Goal: Transaction & Acquisition: Purchase product/service

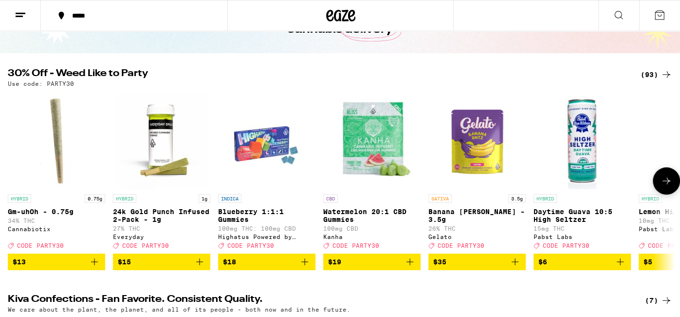
click at [33, 144] on img "Open page for Gm-uhOh - 0.75g from Cannabiotix" at bounding box center [56, 140] width 97 height 97
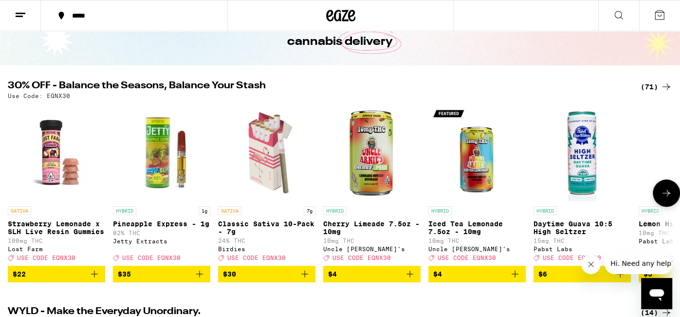
scroll to position [61, 0]
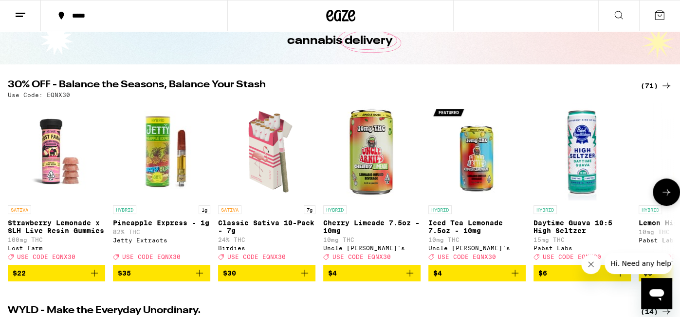
click at [657, 194] on button at bounding box center [666, 191] width 27 height 27
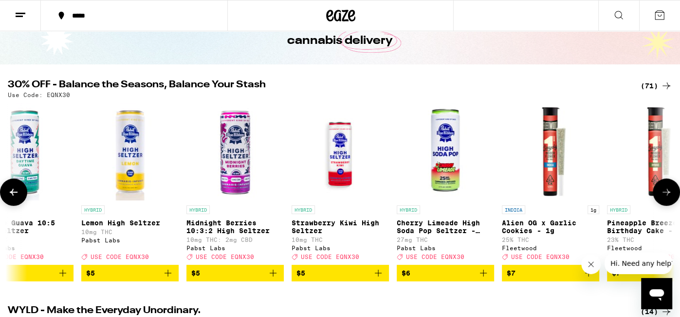
scroll to position [0, 559]
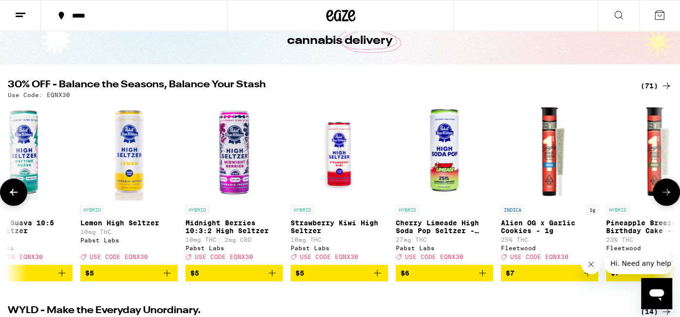
click at [657, 194] on button at bounding box center [666, 191] width 27 height 27
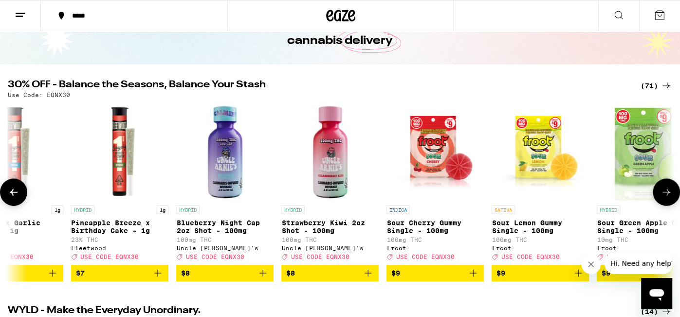
scroll to position [0, 1117]
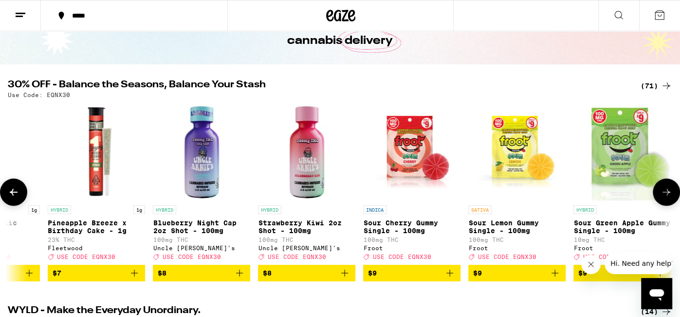
click at [209, 226] on p "Blueberry Night Cap 2oz Shot - 100mg" at bounding box center [201, 227] width 97 height 16
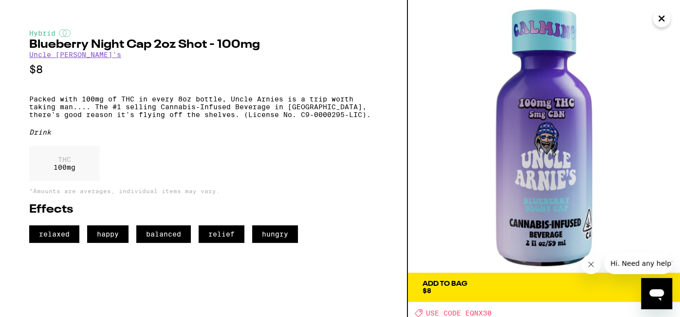
click at [665, 17] on icon "Close" at bounding box center [662, 18] width 12 height 15
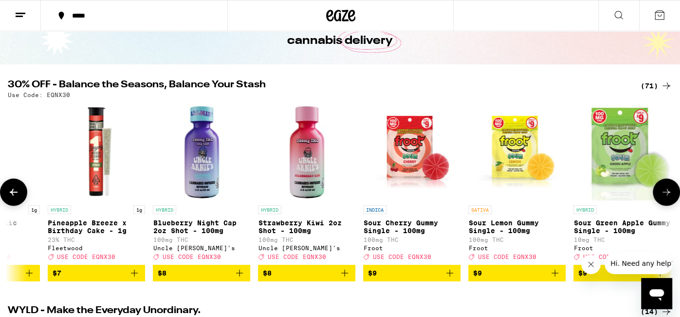
click at [669, 202] on button at bounding box center [666, 191] width 27 height 27
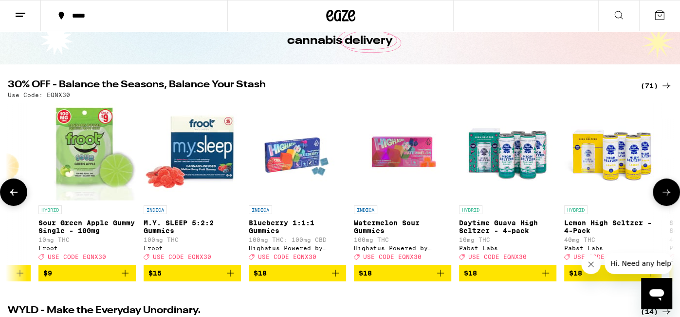
scroll to position [0, 1677]
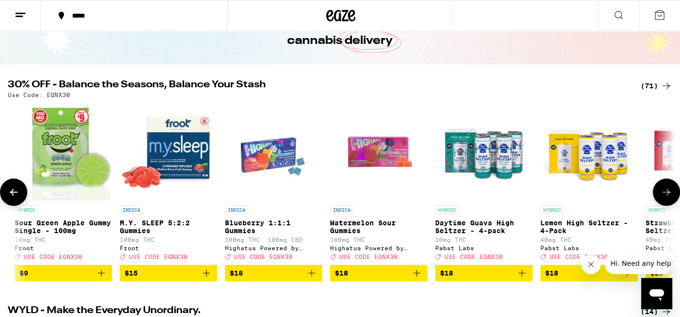
click at [669, 202] on button at bounding box center [666, 191] width 27 height 27
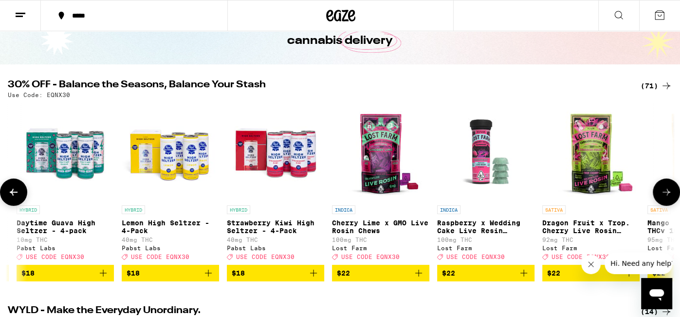
scroll to position [0, 2235]
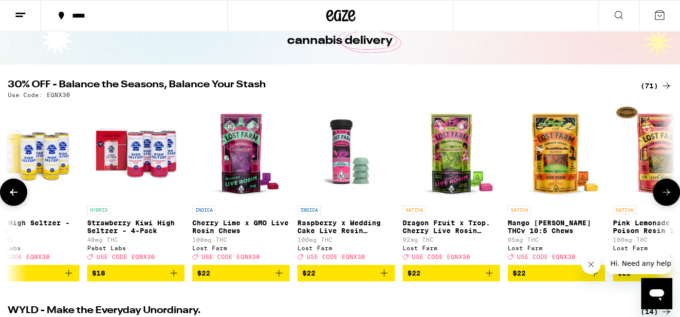
click at [669, 202] on button at bounding box center [666, 191] width 27 height 27
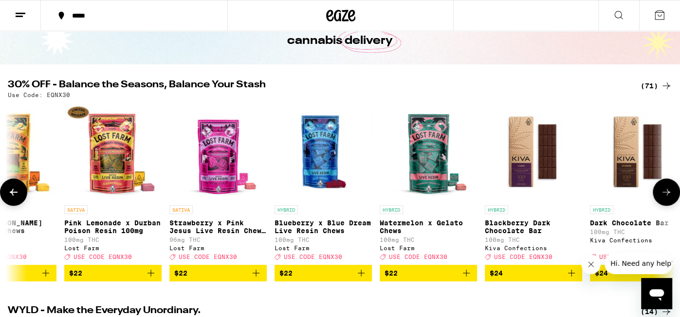
scroll to position [0, 2794]
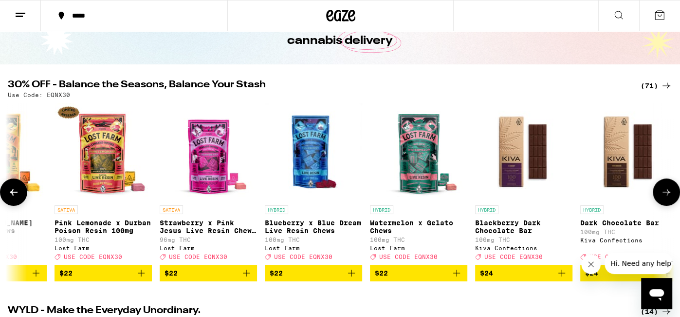
click at [669, 202] on button at bounding box center [666, 191] width 27 height 27
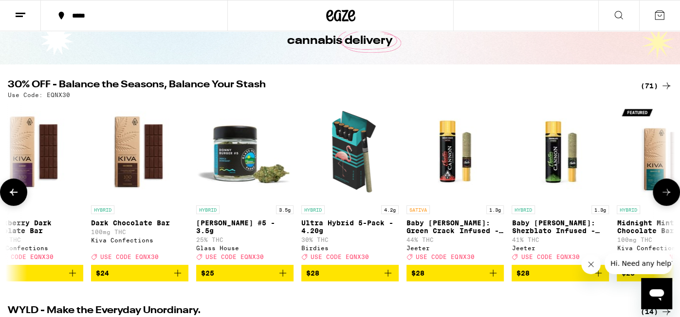
scroll to position [0, 3353]
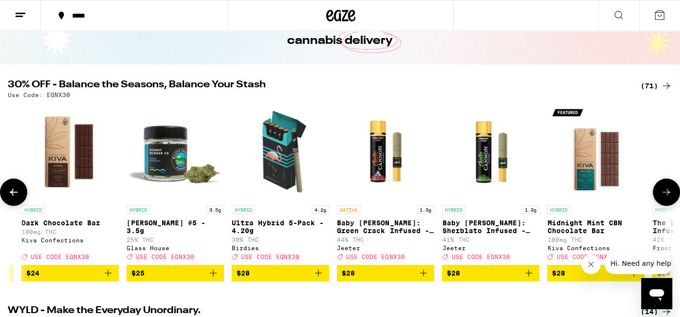
click at [669, 202] on button at bounding box center [666, 191] width 27 height 27
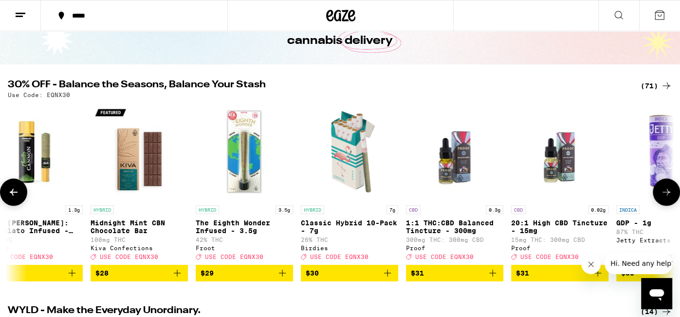
scroll to position [0, 3912]
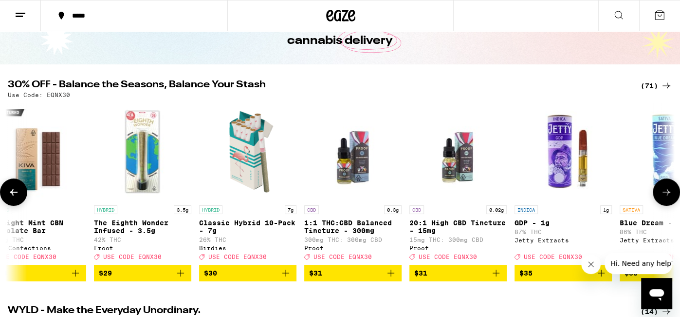
click at [23, 198] on button at bounding box center [13, 191] width 27 height 27
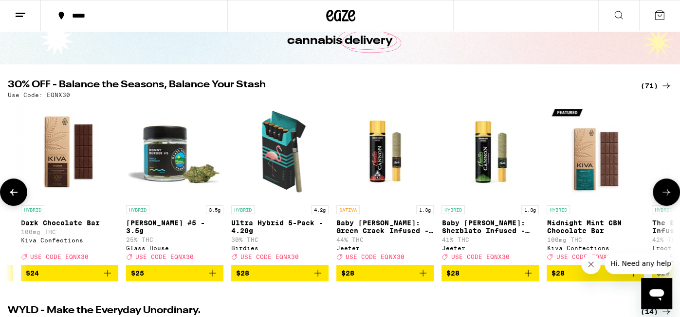
scroll to position [0, 3353]
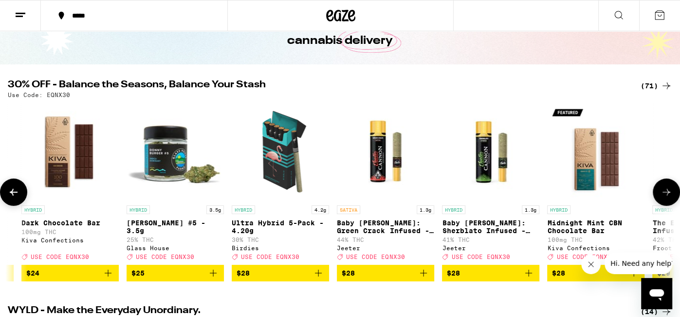
click at [661, 195] on icon at bounding box center [667, 192] width 12 height 12
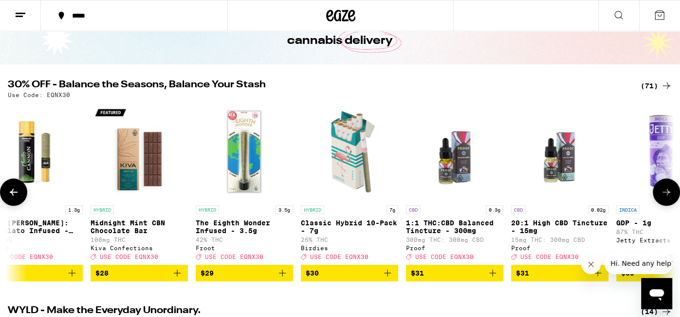
scroll to position [0, 3912]
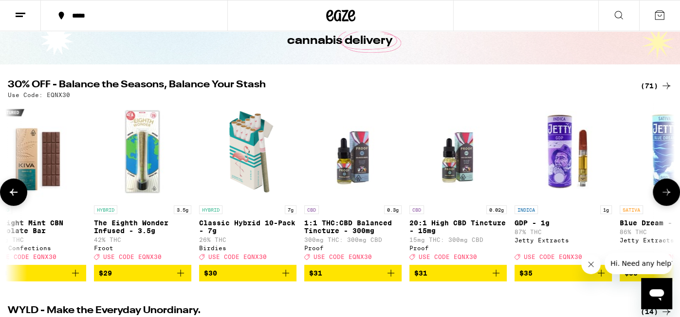
click at [666, 198] on icon at bounding box center [667, 192] width 12 height 12
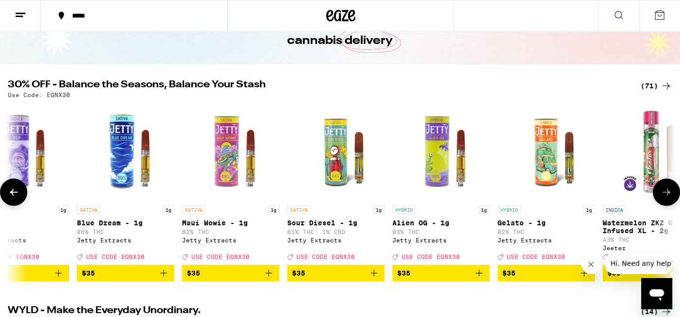
scroll to position [0, 4471]
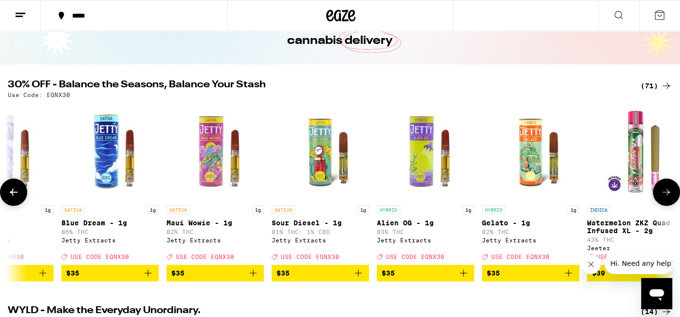
click at [668, 195] on icon at bounding box center [667, 192] width 12 height 12
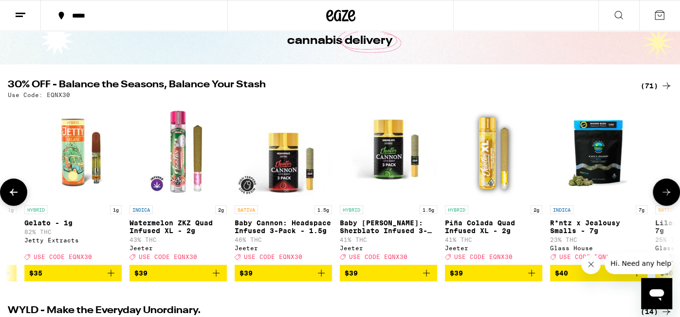
scroll to position [0, 5030]
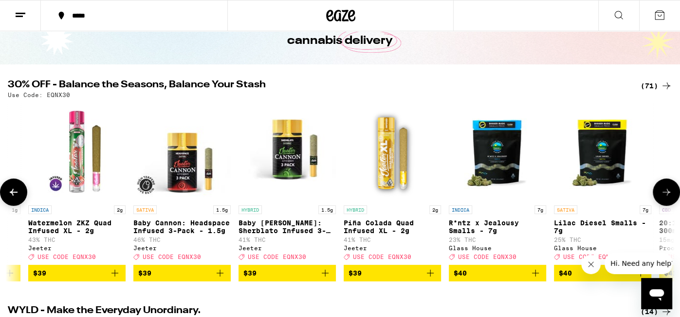
click at [661, 198] on icon at bounding box center [667, 192] width 12 height 12
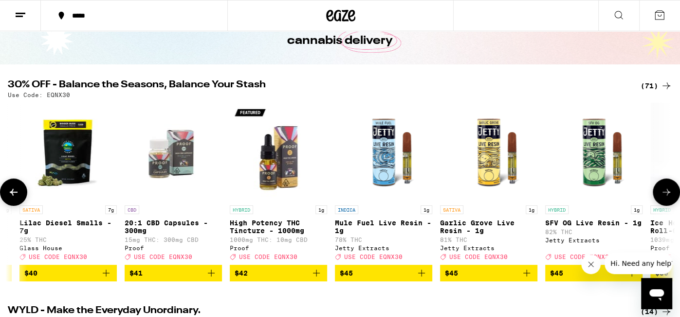
scroll to position [0, 5589]
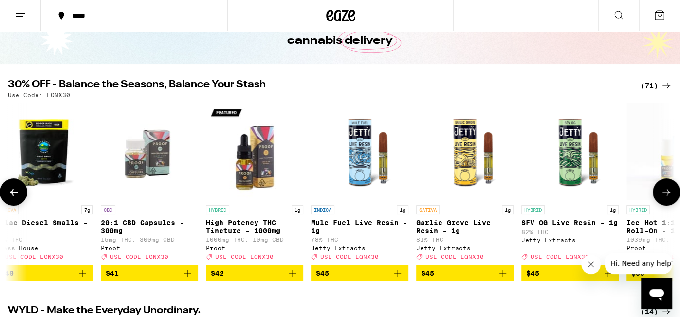
click at [664, 195] on icon at bounding box center [667, 192] width 8 height 7
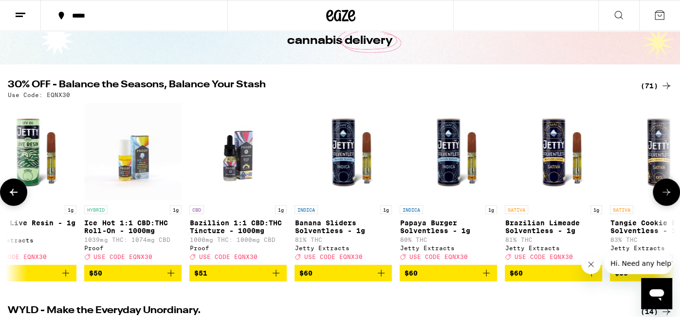
scroll to position [0, 6147]
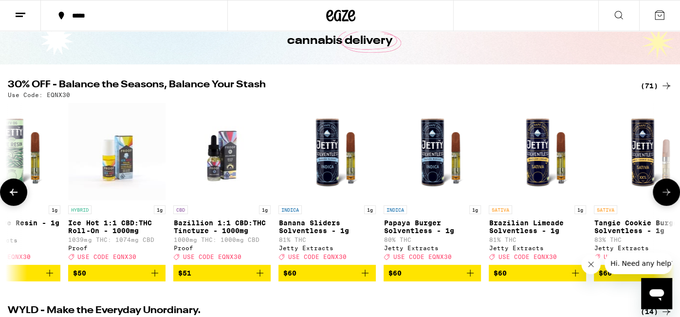
click at [664, 194] on icon at bounding box center [667, 192] width 12 height 12
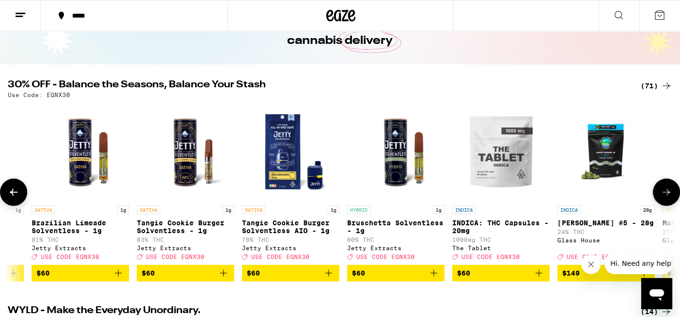
scroll to position [0, 6706]
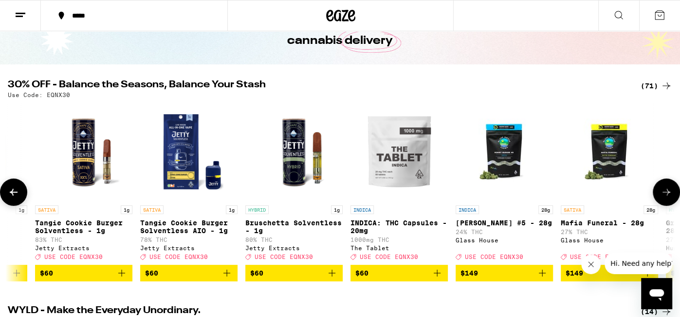
click at [664, 195] on icon at bounding box center [667, 192] width 12 height 12
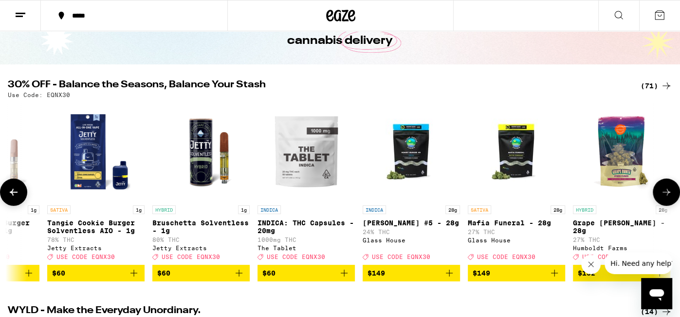
scroll to position [0, 6805]
